Goal: Task Accomplishment & Management: Manage account settings

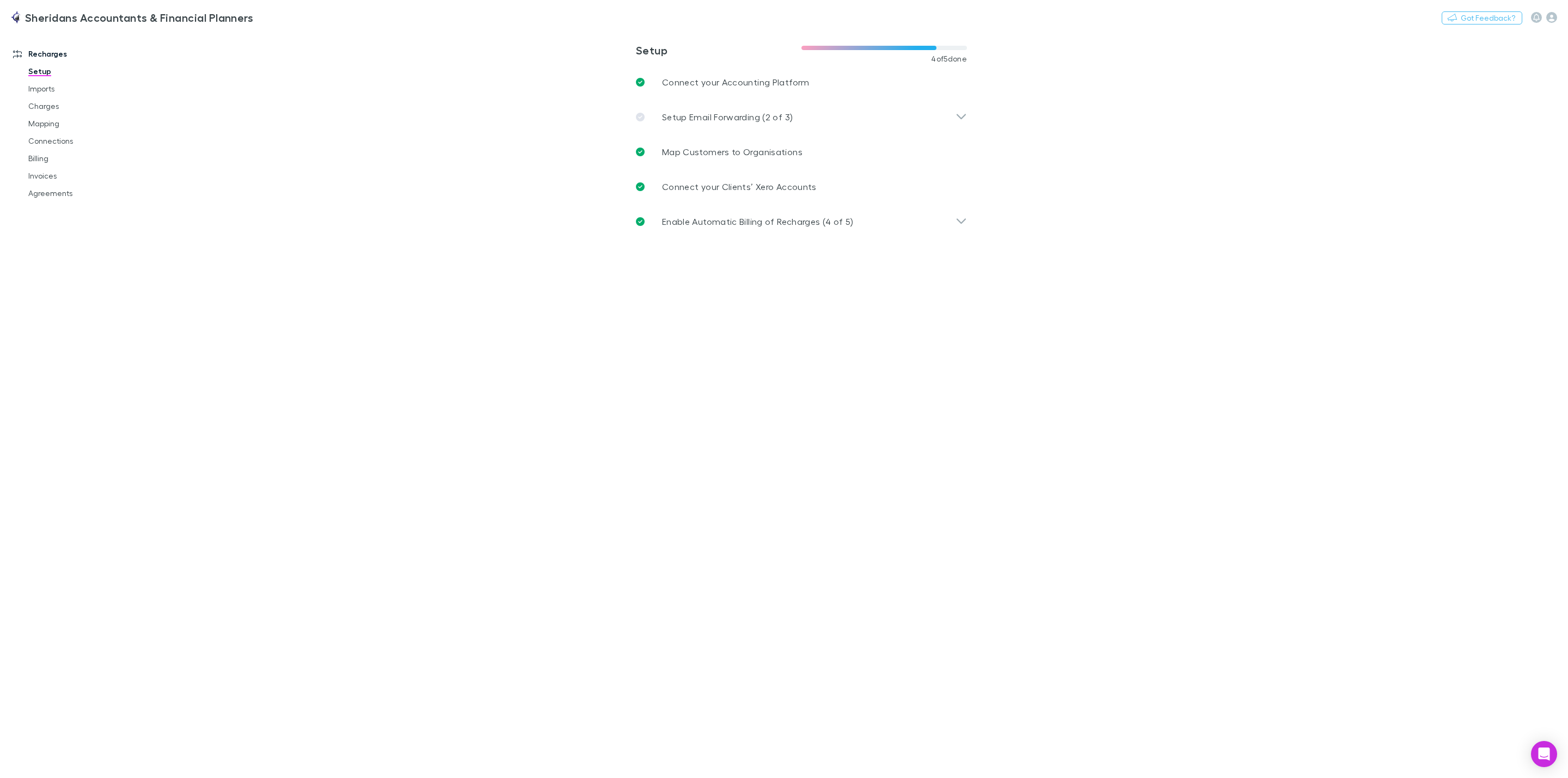
click at [1111, 365] on main "**********" at bounding box center [858, 404] width 1420 height 748
click at [54, 90] on link "Imports" at bounding box center [88, 88] width 141 height 17
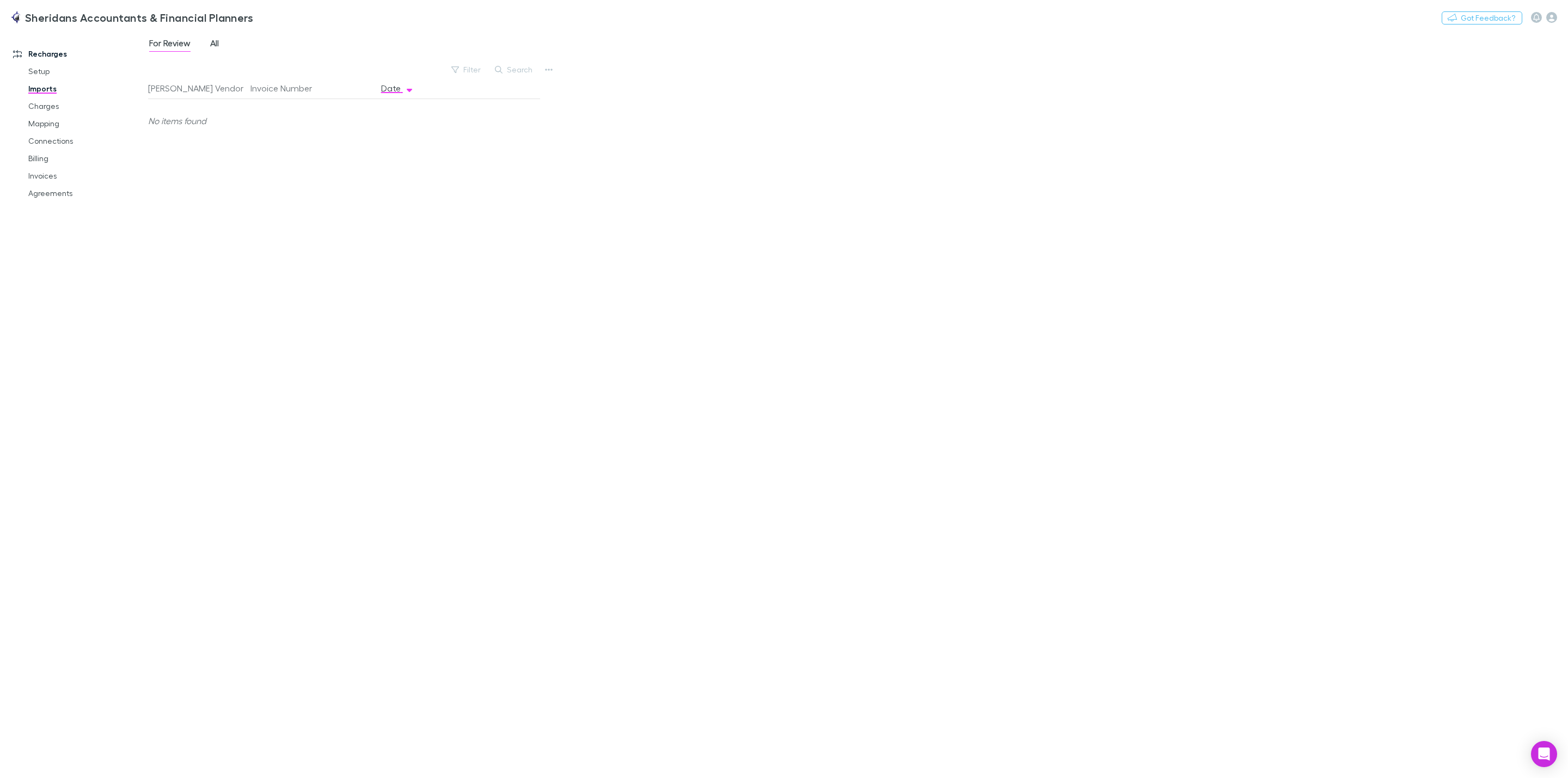
click at [219, 44] on span "All" at bounding box center [215, 44] width 9 height 14
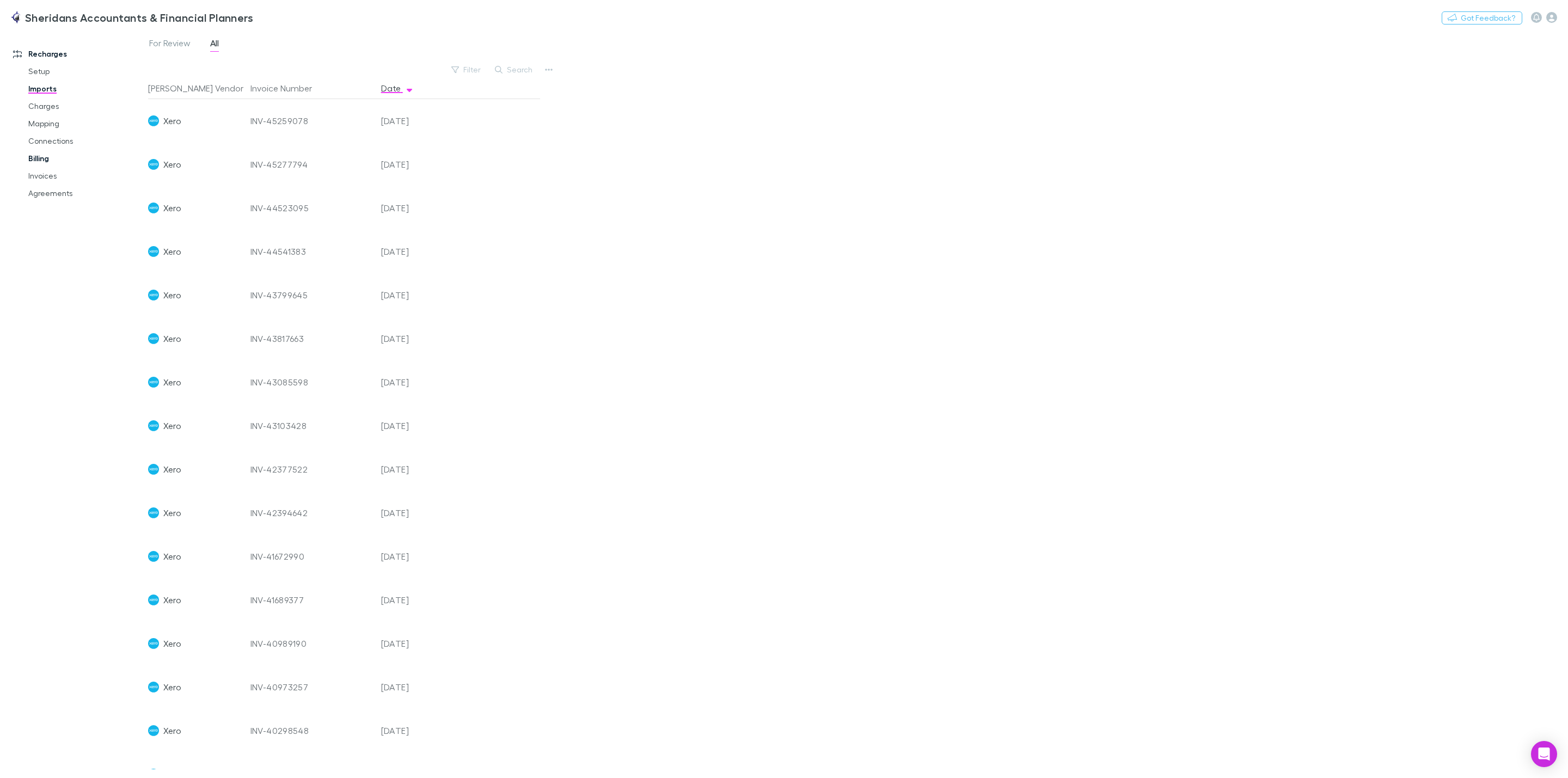
click at [44, 157] on link "Billing" at bounding box center [88, 158] width 141 height 17
